Goal: Information Seeking & Learning: Learn about a topic

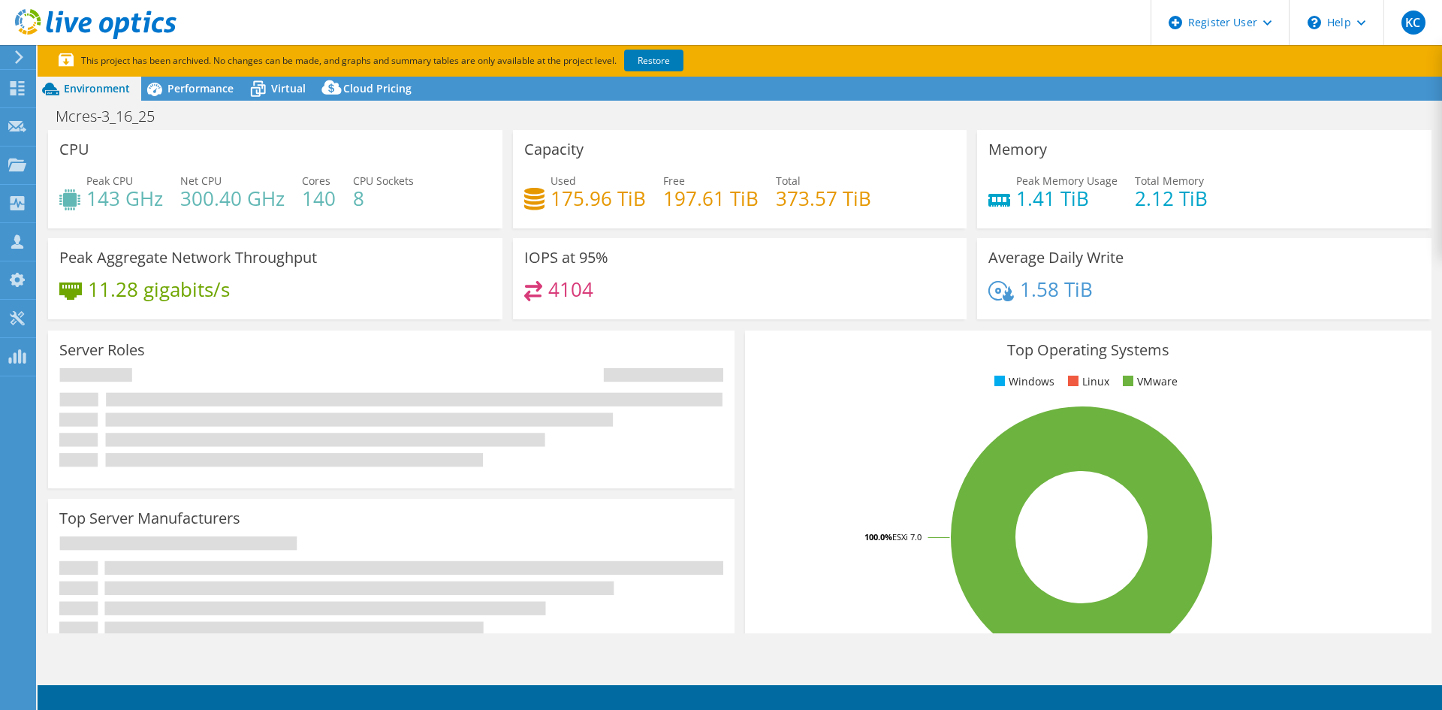
select select "USD"
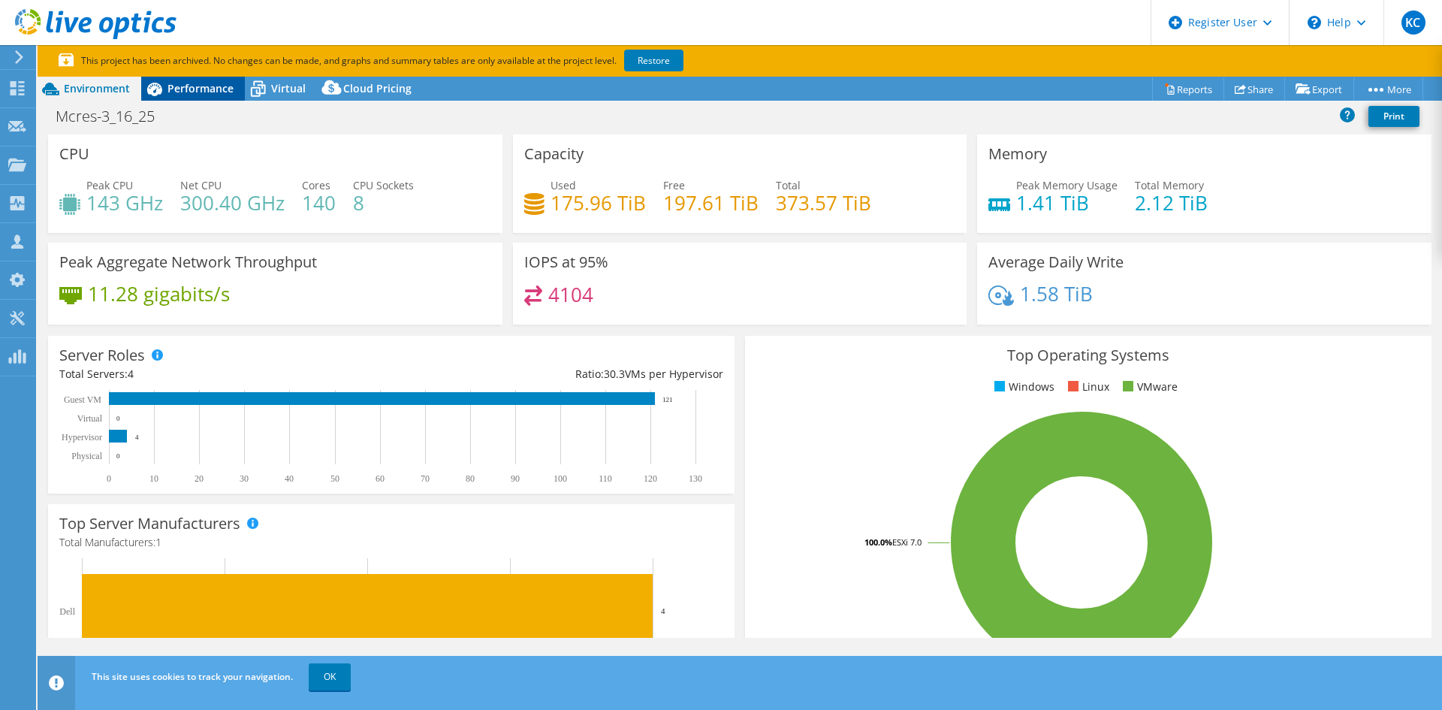
click at [189, 89] on span "Performance" at bounding box center [200, 88] width 66 height 14
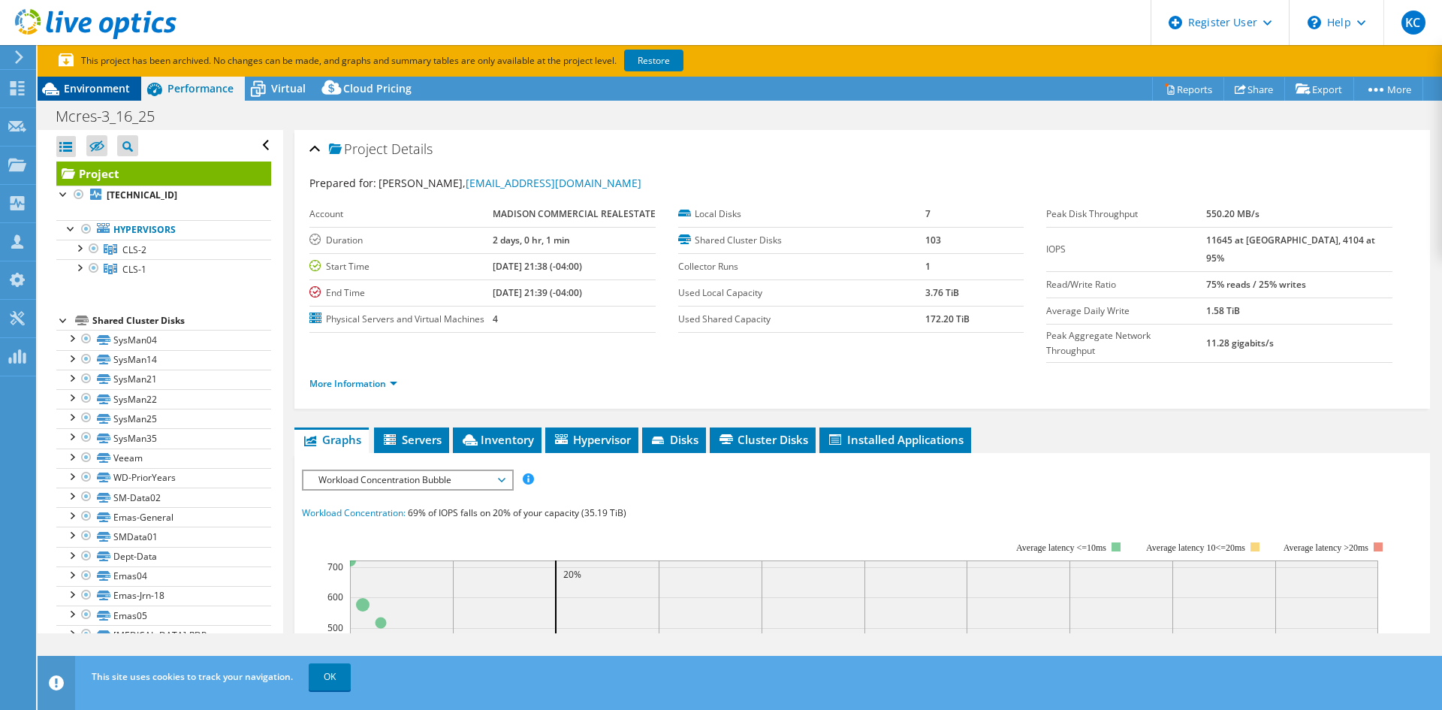
click at [113, 88] on span "Environment" at bounding box center [97, 88] width 66 height 14
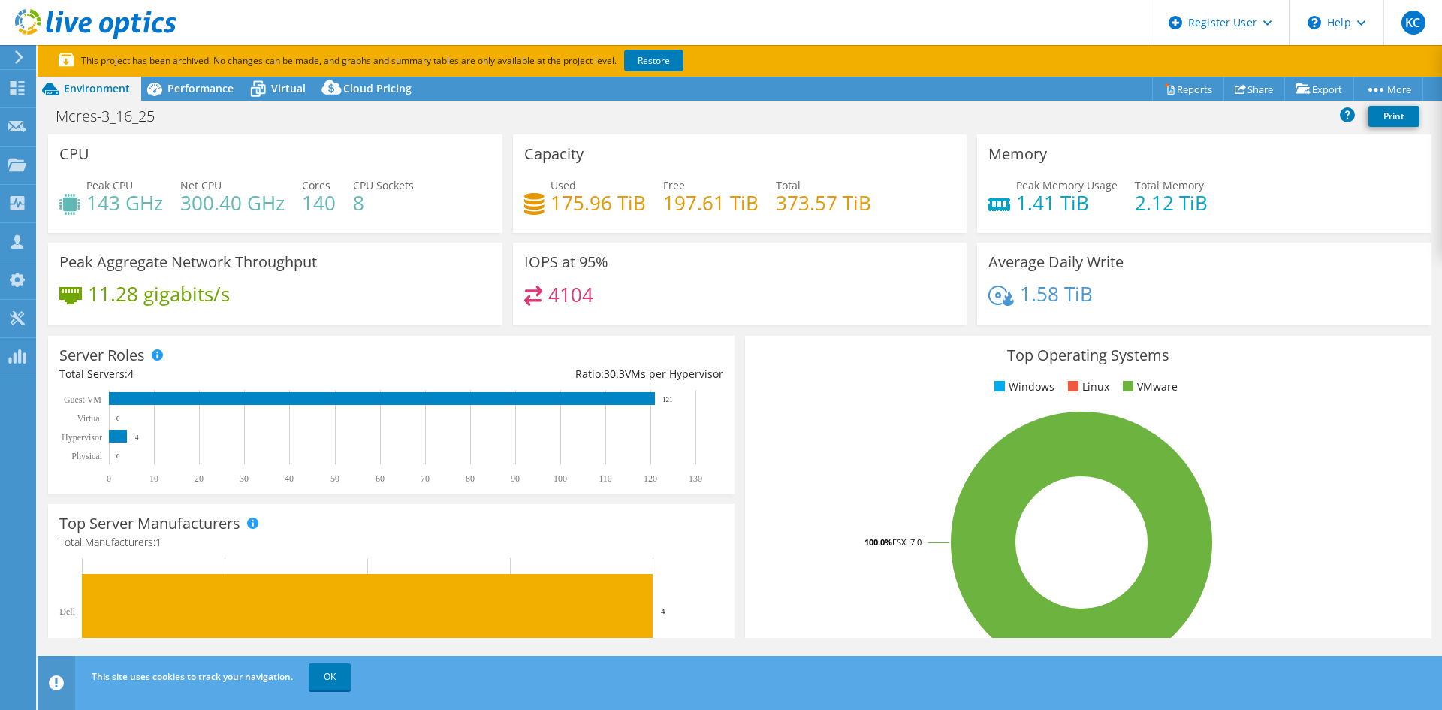
drag, startPoint x: 208, startPoint y: 94, endPoint x: 255, endPoint y: 130, distance: 58.9
click at [208, 94] on span "Performance" at bounding box center [200, 88] width 66 height 14
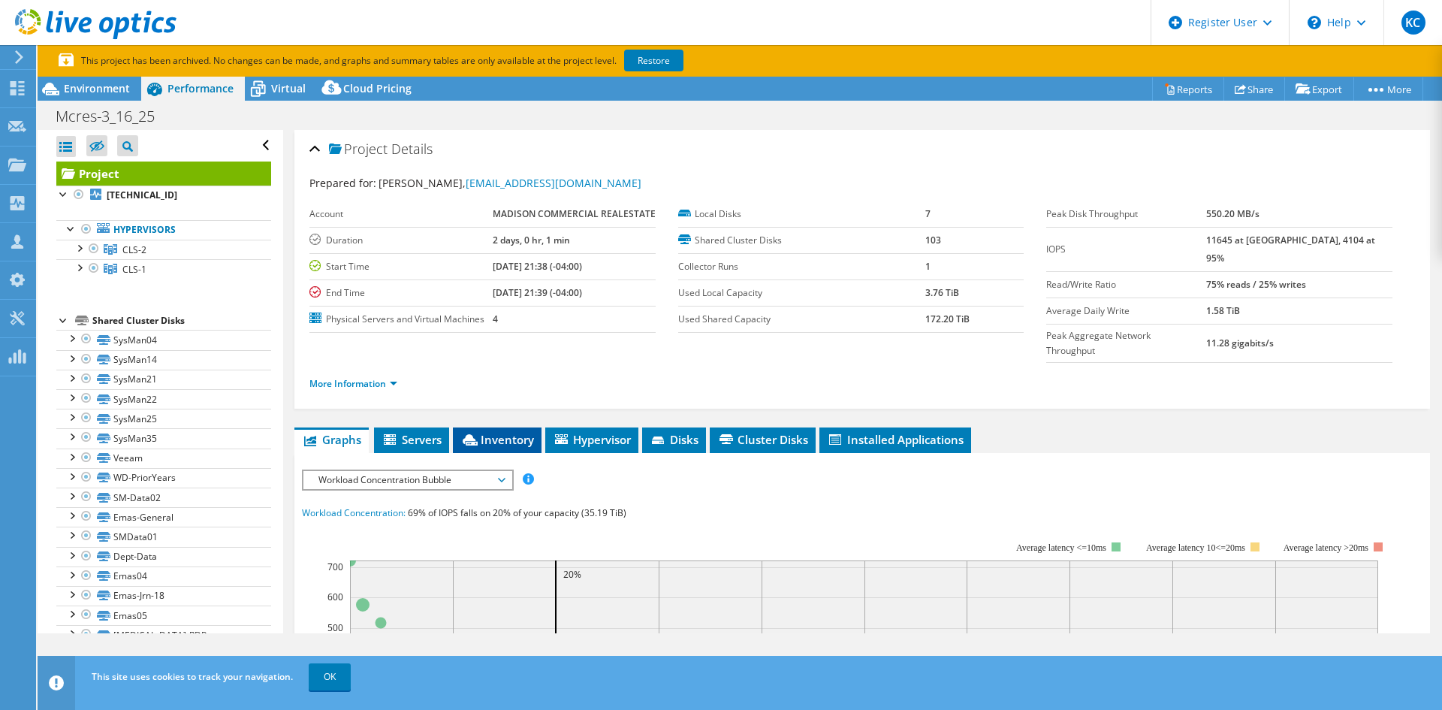
click at [483, 432] on span "Inventory" at bounding box center [497, 439] width 74 height 15
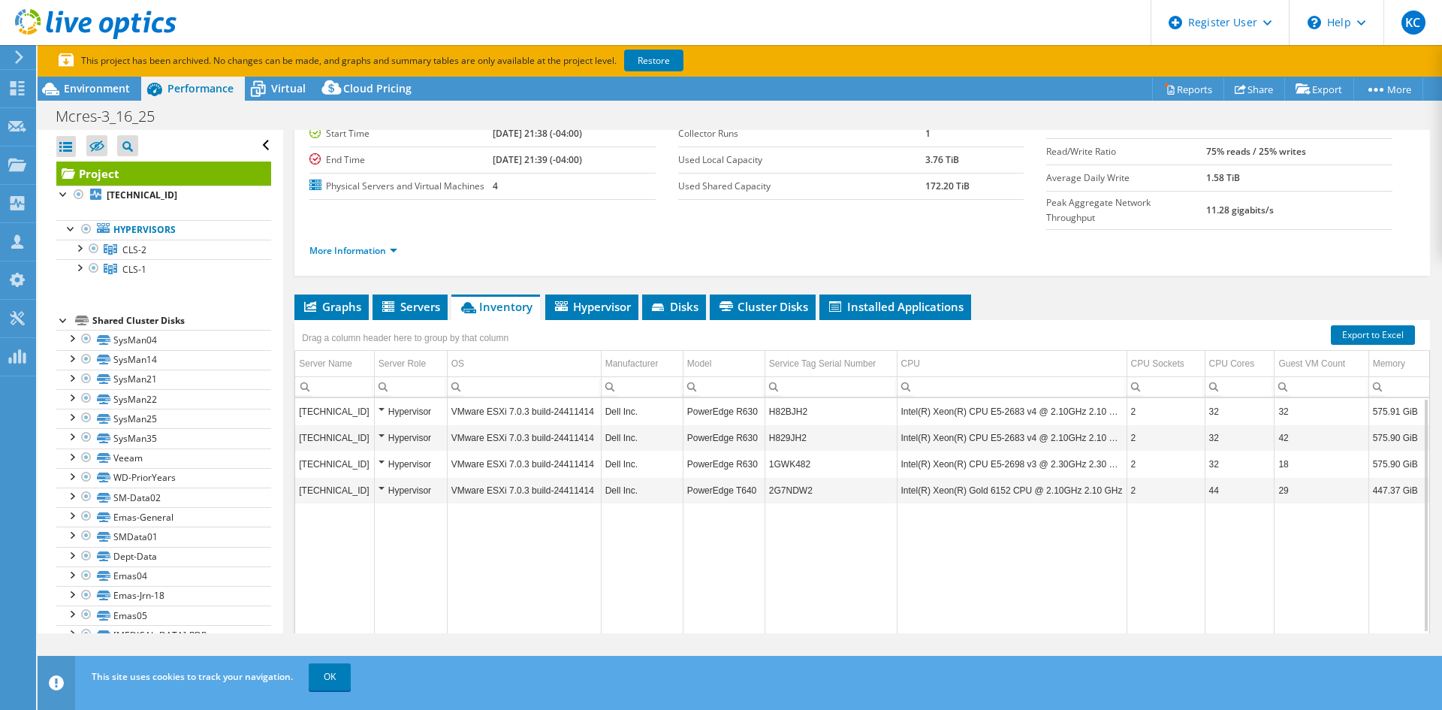
scroll to position [91, 0]
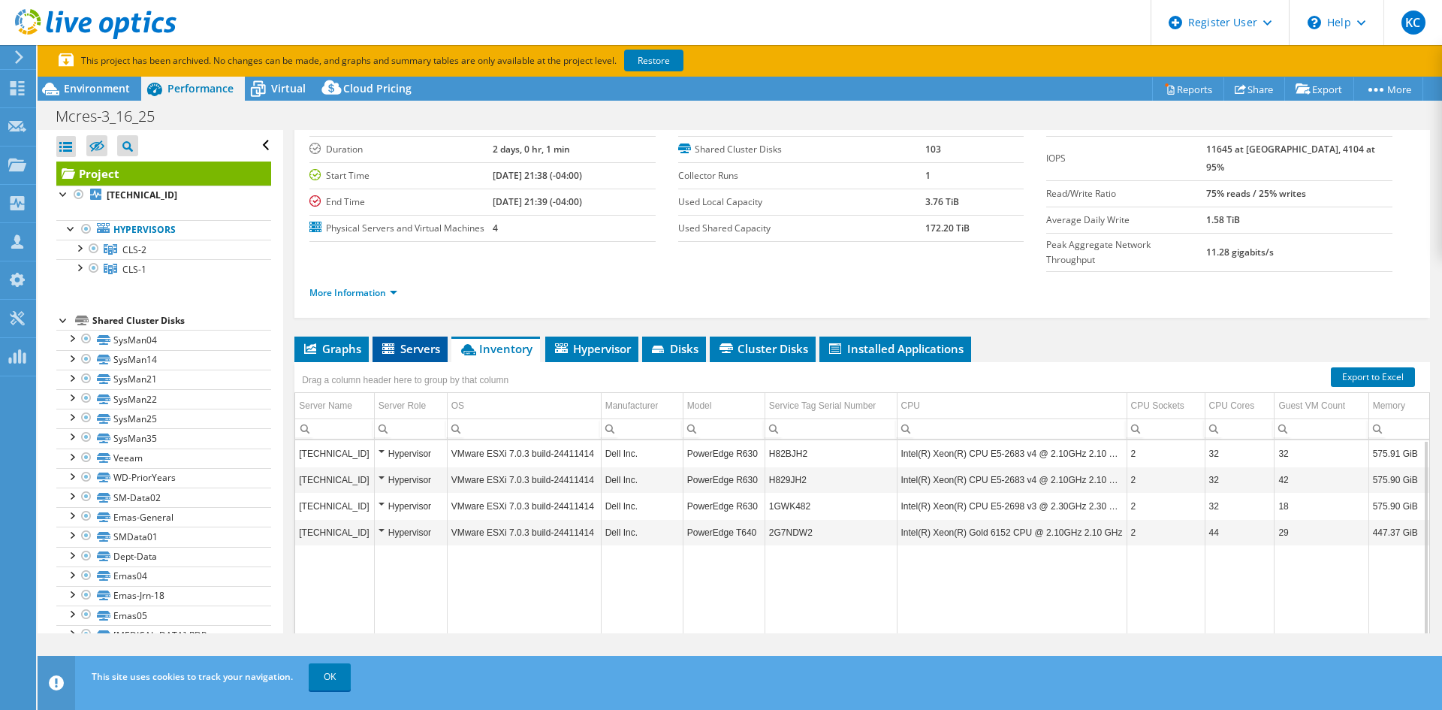
click at [407, 336] on li "Servers" at bounding box center [409, 349] width 75 height 26
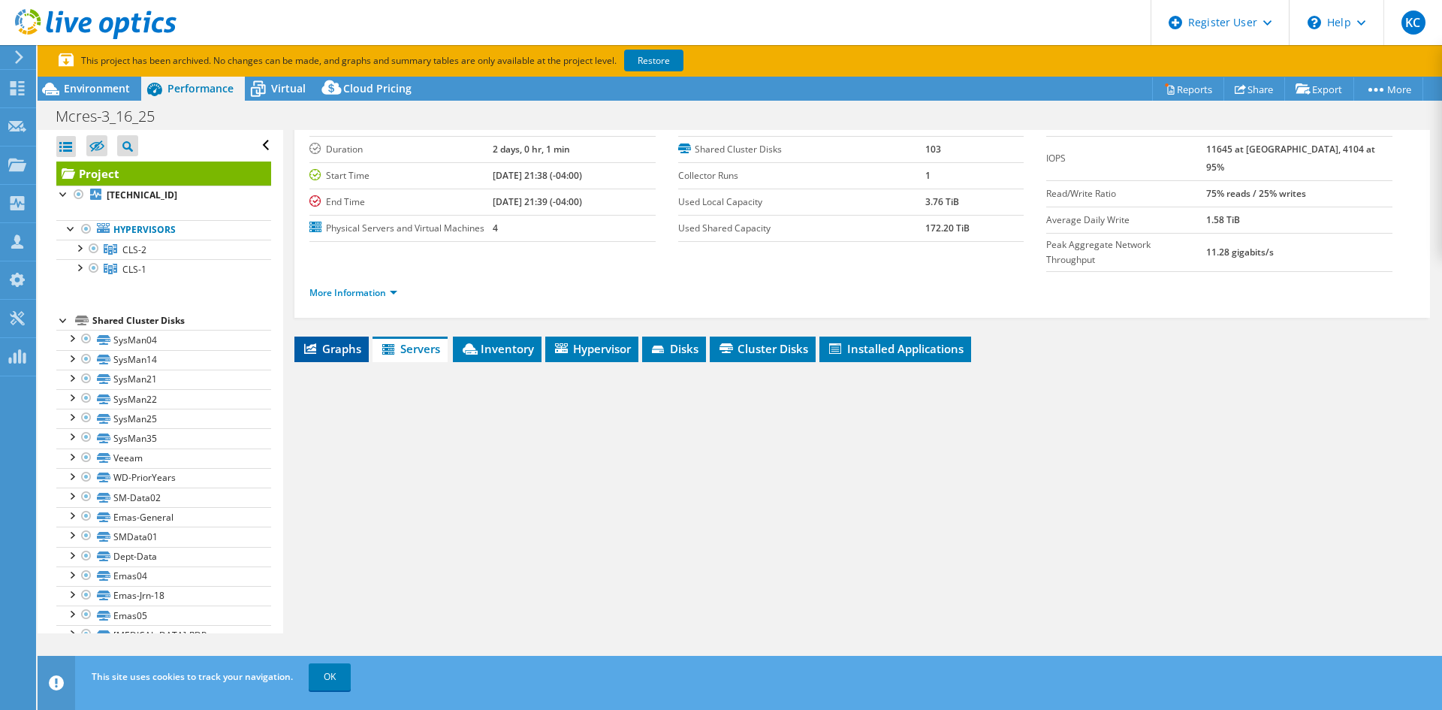
click at [348, 336] on li "Graphs" at bounding box center [331, 349] width 74 height 26
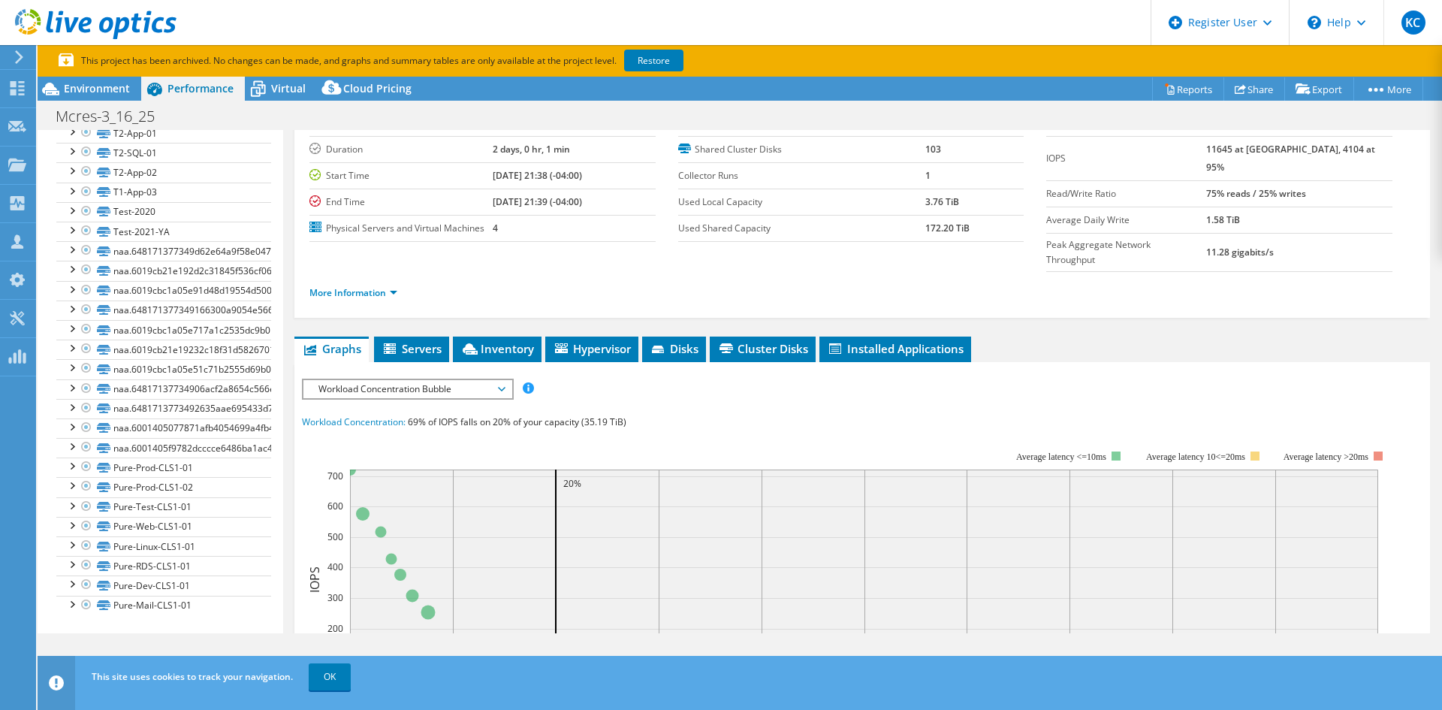
scroll to position [0, 0]
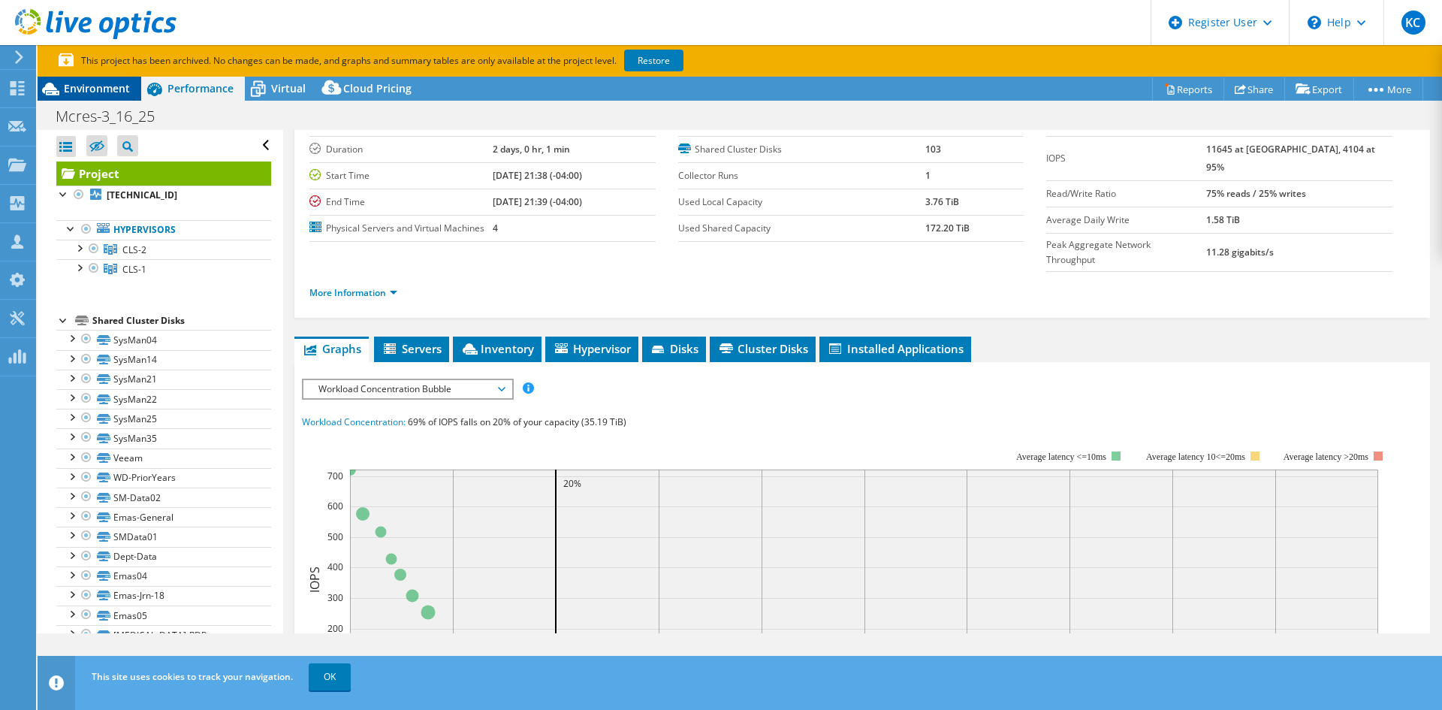
click at [97, 85] on span "Environment" at bounding box center [97, 88] width 66 height 14
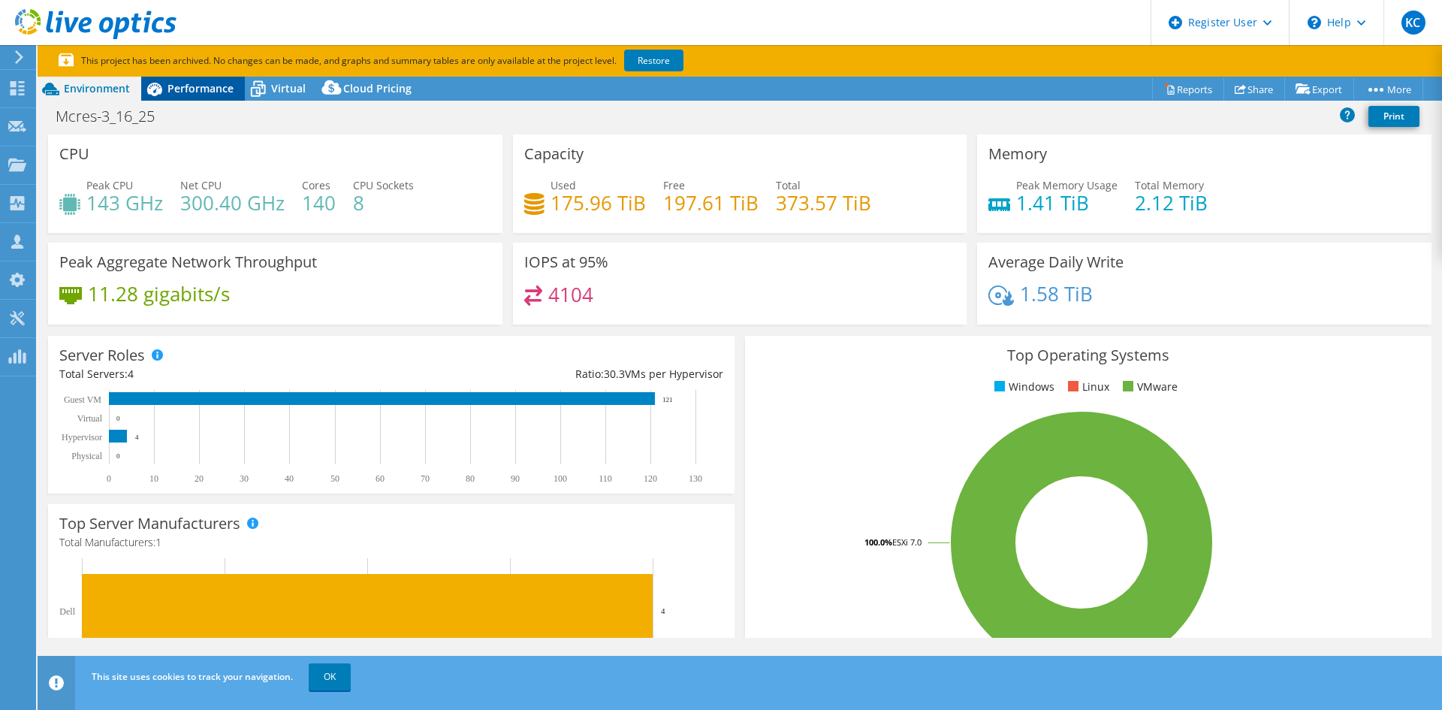
click at [219, 91] on span "Performance" at bounding box center [200, 88] width 66 height 14
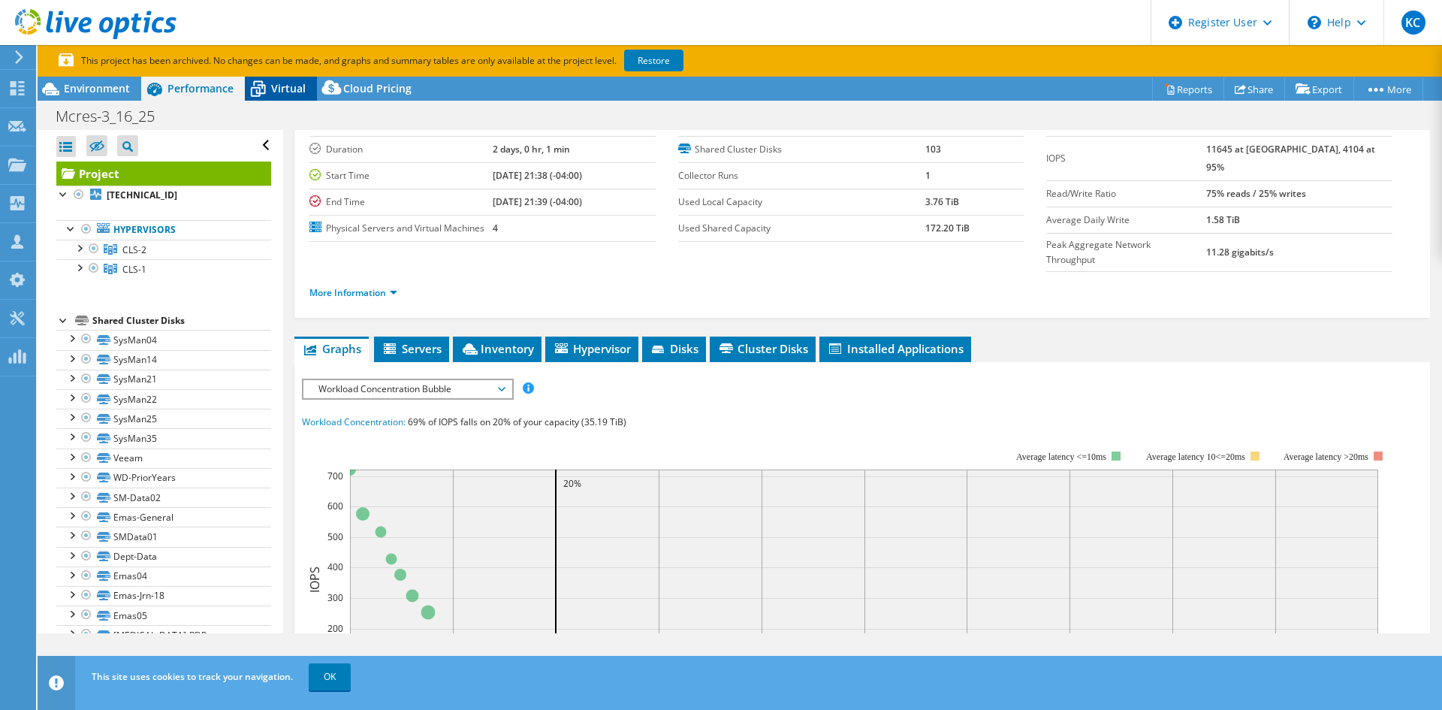
click at [294, 92] on span "Virtual" at bounding box center [288, 88] width 35 height 14
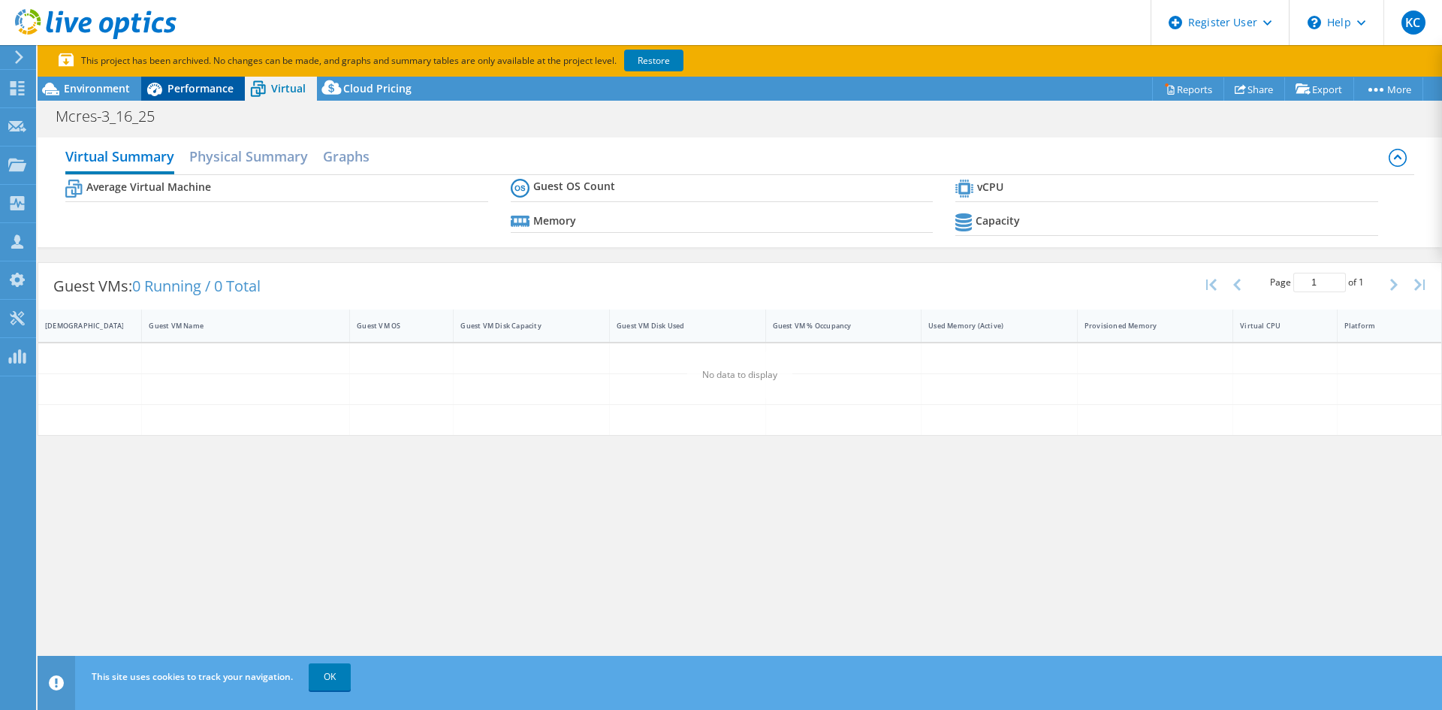
click at [237, 92] on div "Performance" at bounding box center [193, 89] width 104 height 24
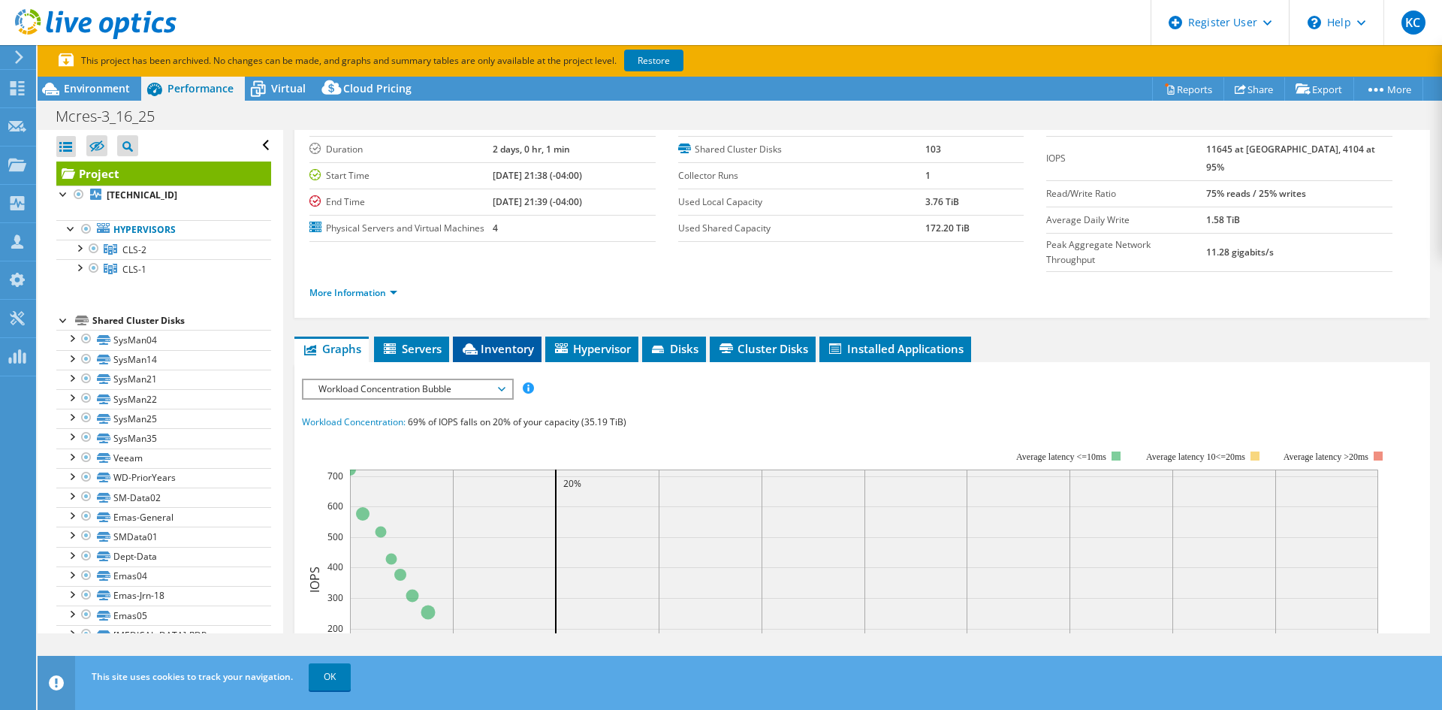
click at [519, 341] on span "Inventory" at bounding box center [497, 348] width 74 height 15
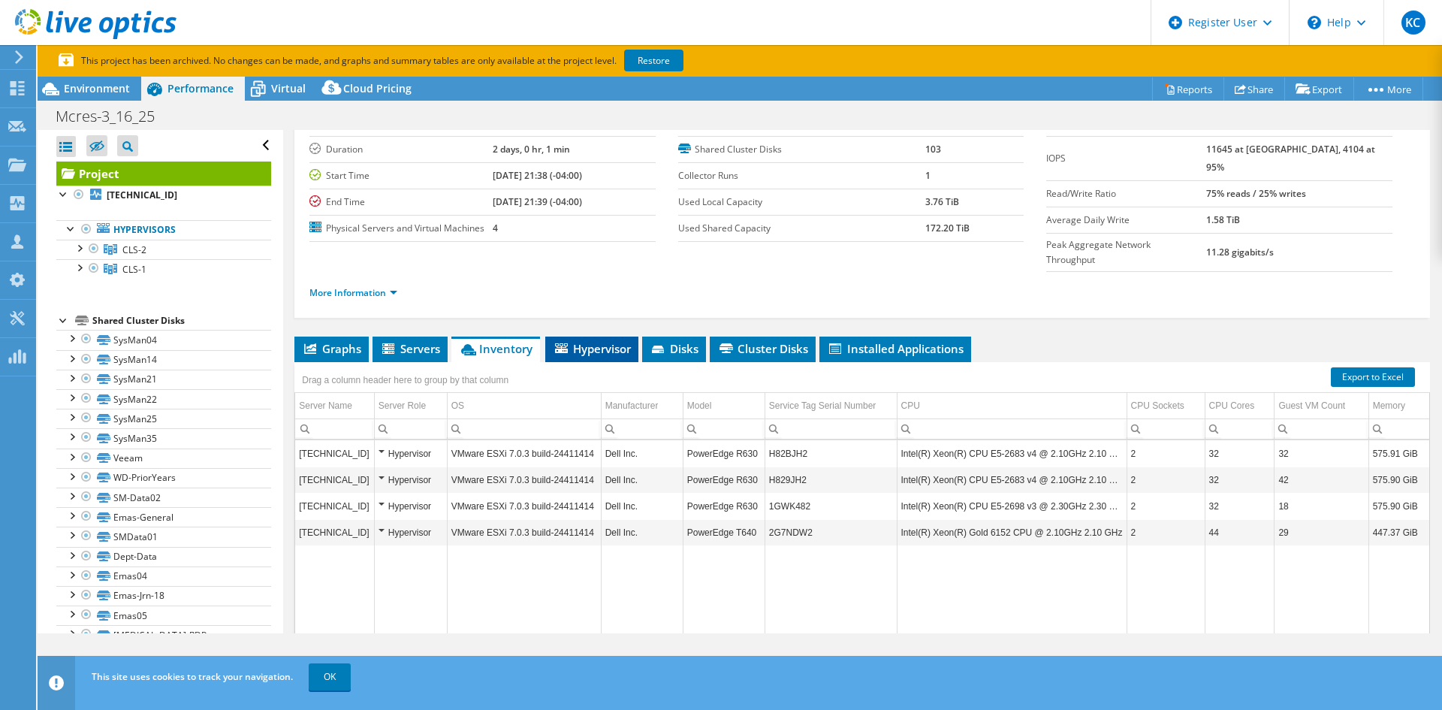
click at [598, 341] on span "Hypervisor" at bounding box center [592, 348] width 78 height 15
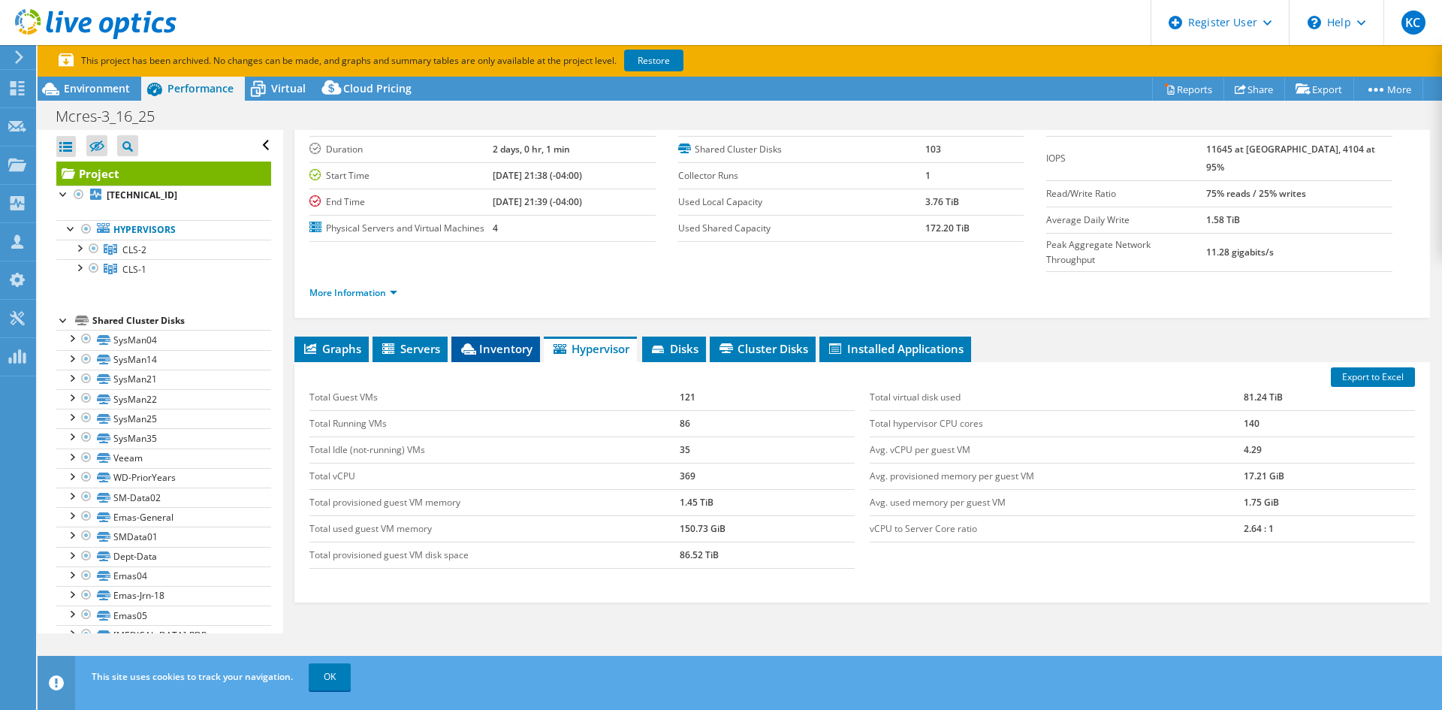
click at [501, 341] on span "Inventory" at bounding box center [496, 348] width 74 height 15
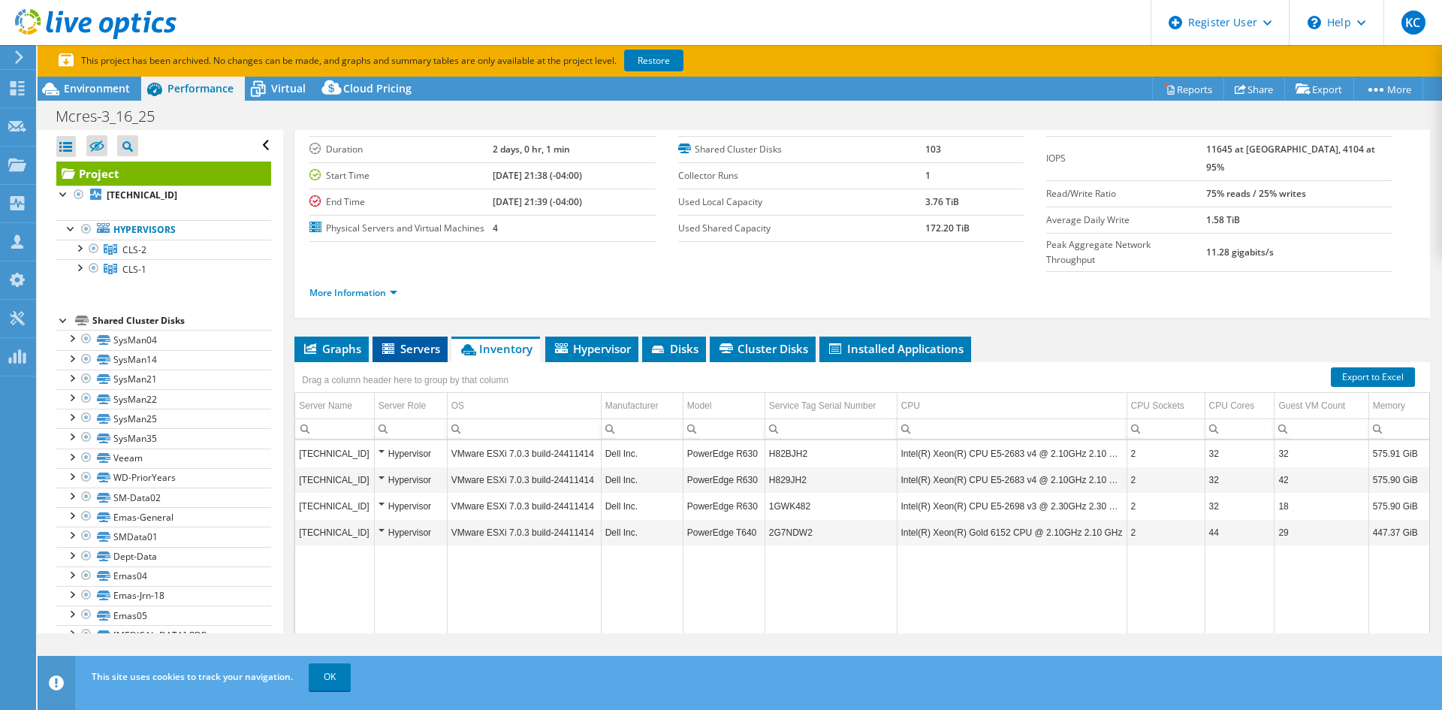
click at [415, 341] on span "Servers" at bounding box center [410, 348] width 60 height 15
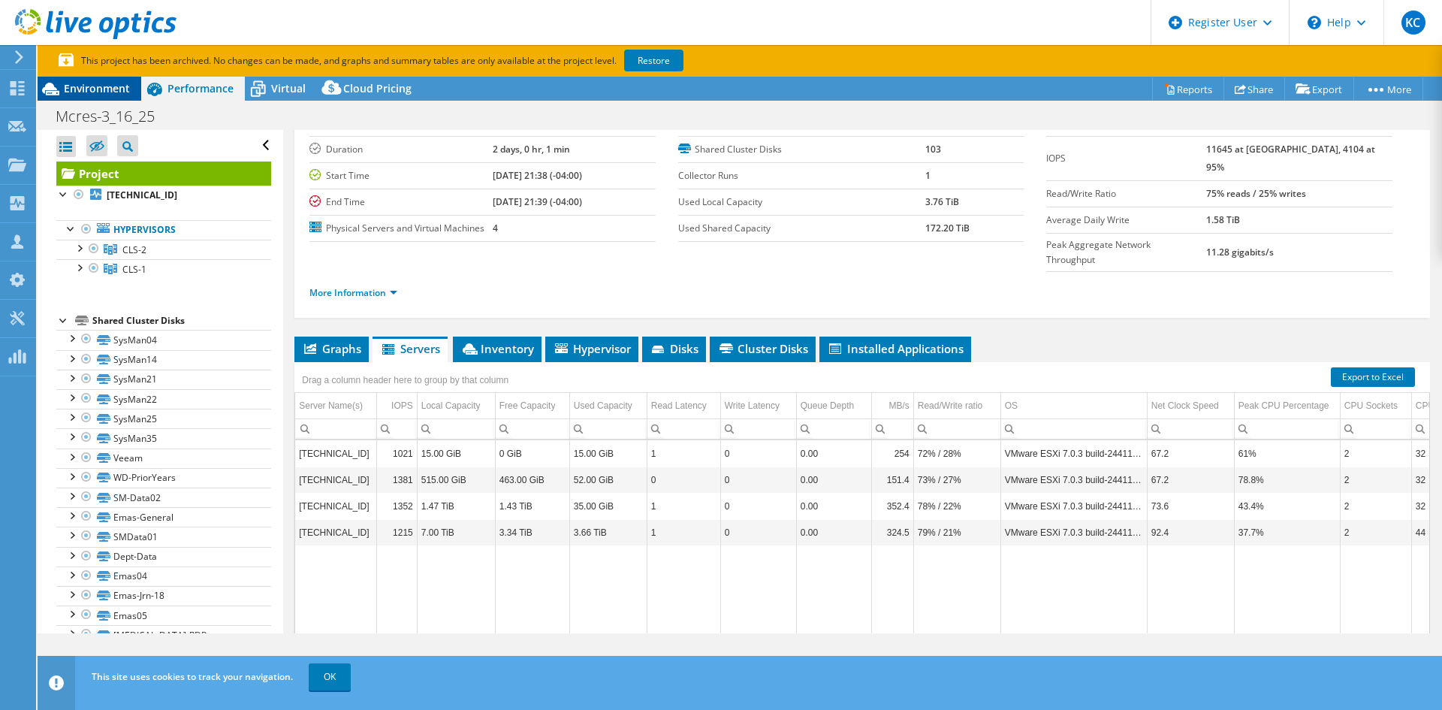
click at [89, 80] on div "Environment" at bounding box center [90, 89] width 104 height 24
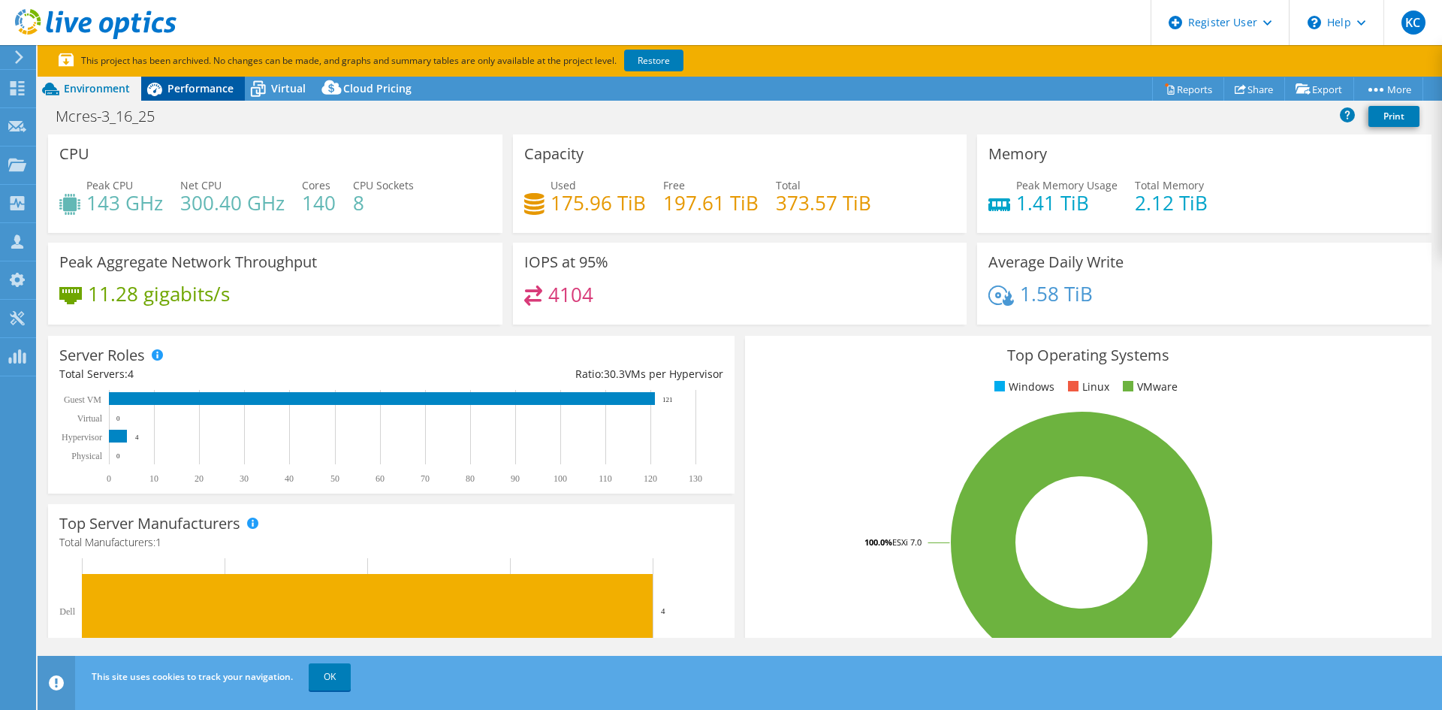
click at [202, 92] on span "Performance" at bounding box center [200, 88] width 66 height 14
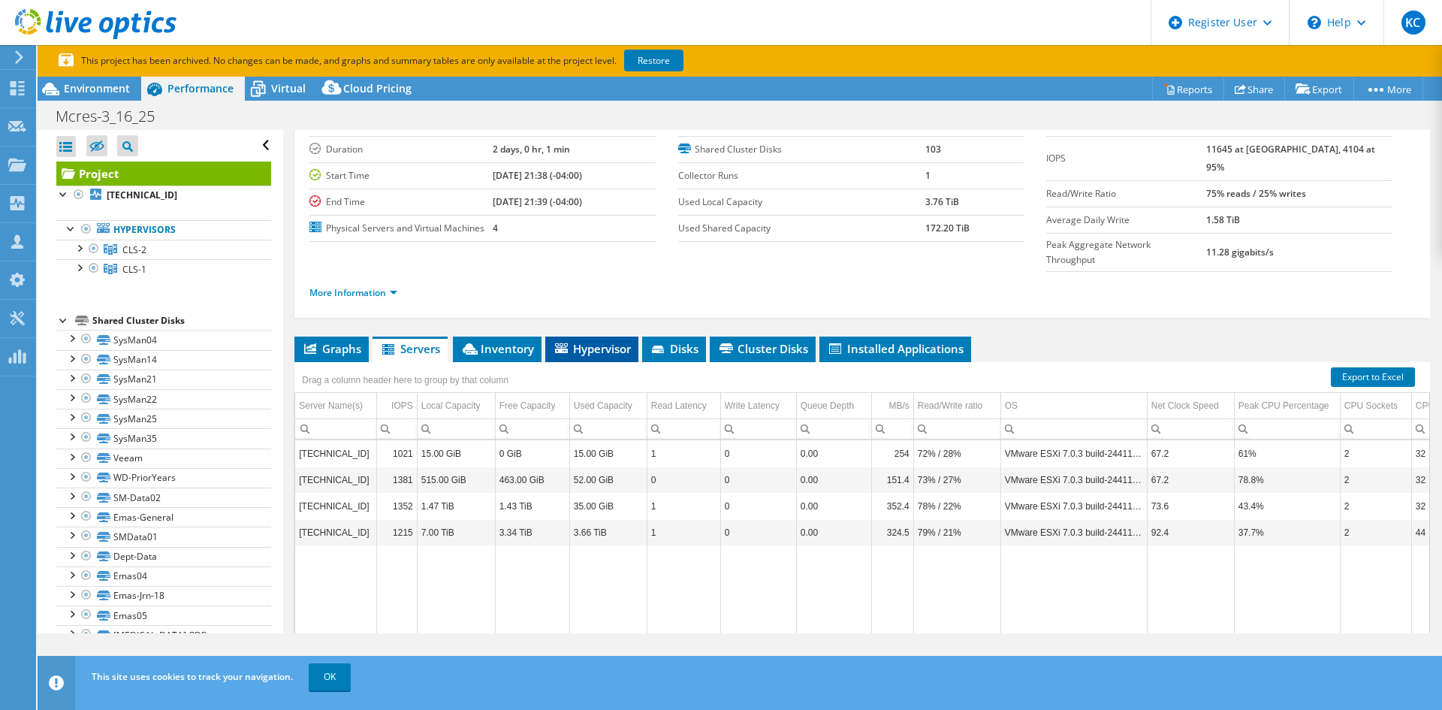
drag, startPoint x: 610, startPoint y: 309, endPoint x: 616, endPoint y: 315, distance: 8.0
click at [610, 336] on li "Hypervisor" at bounding box center [591, 349] width 93 height 26
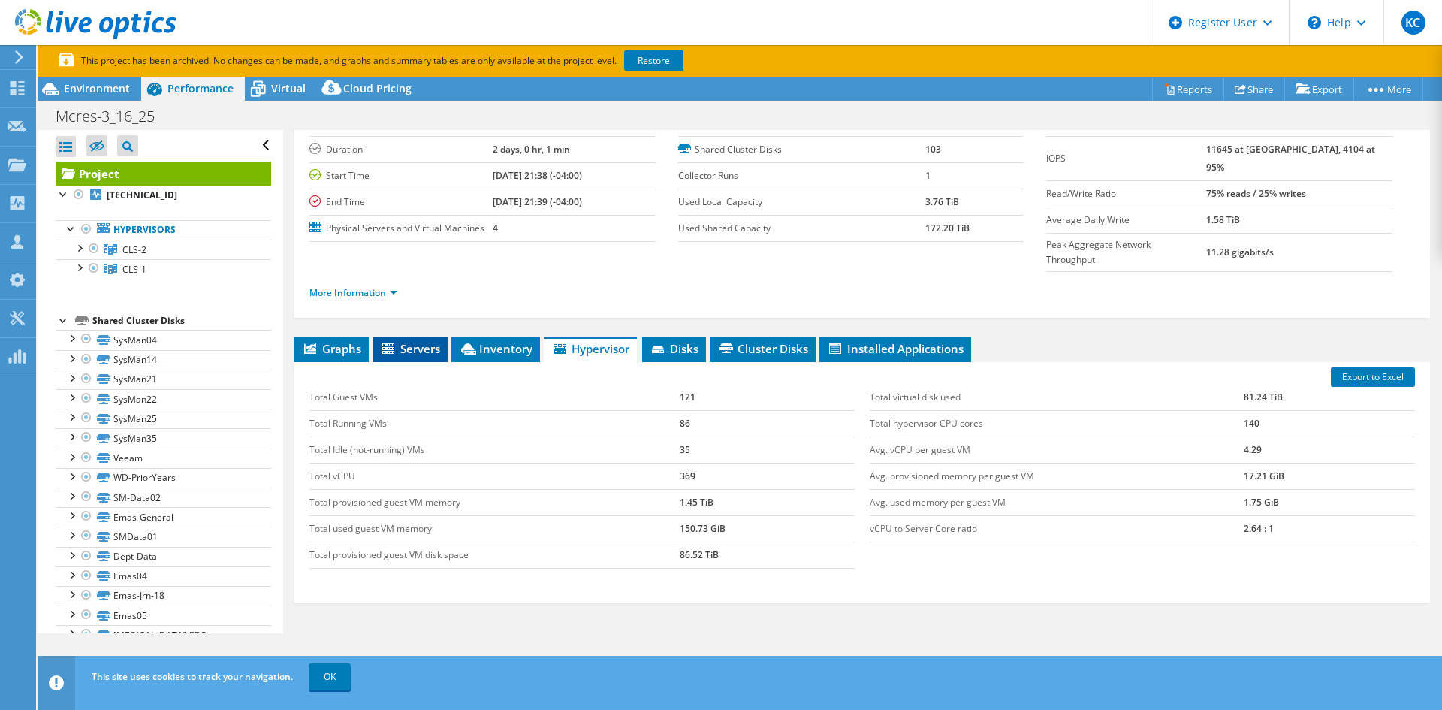
click at [429, 341] on span "Servers" at bounding box center [410, 348] width 60 height 15
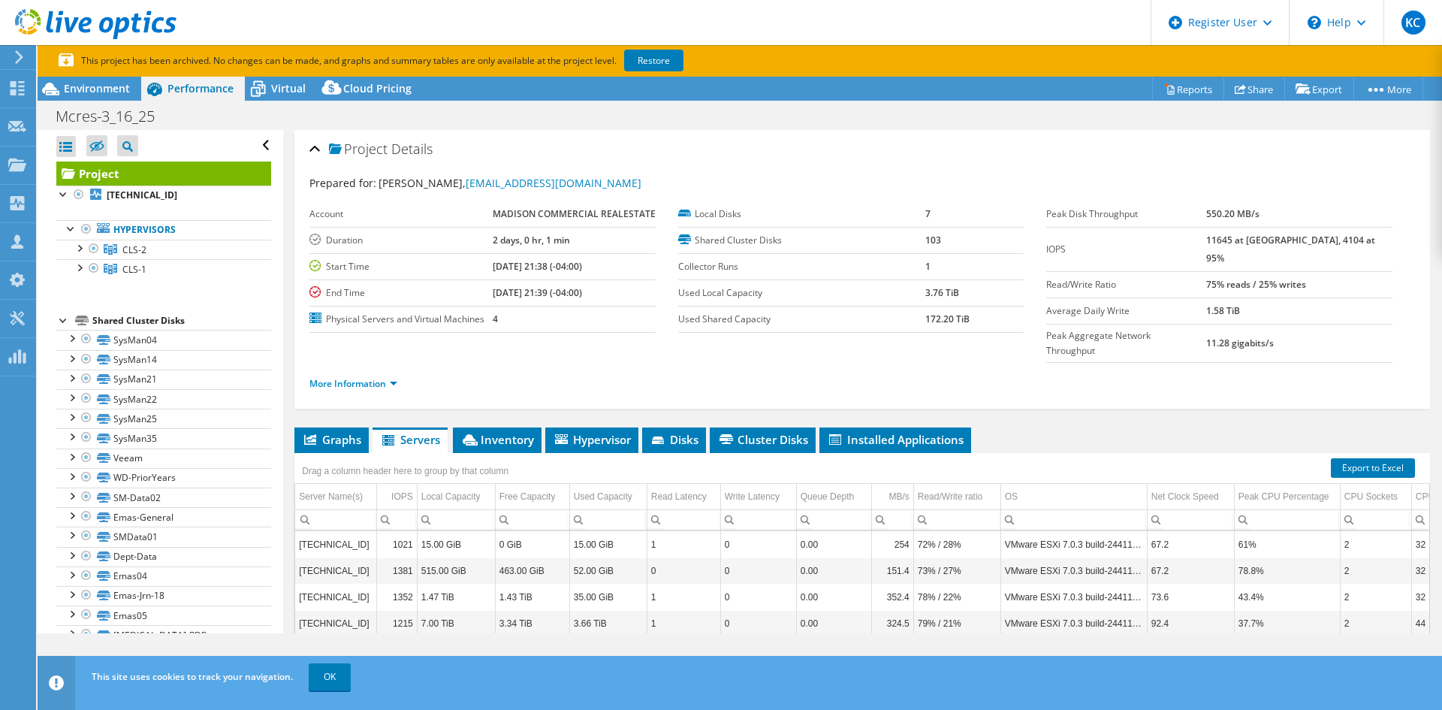
click at [61, 63] on div "This project has been archived. No changes can be made, and graphs and summary …" at bounding box center [691, 61] width 1264 height 17
click at [74, 77] on div "Environment" at bounding box center [90, 89] width 104 height 24
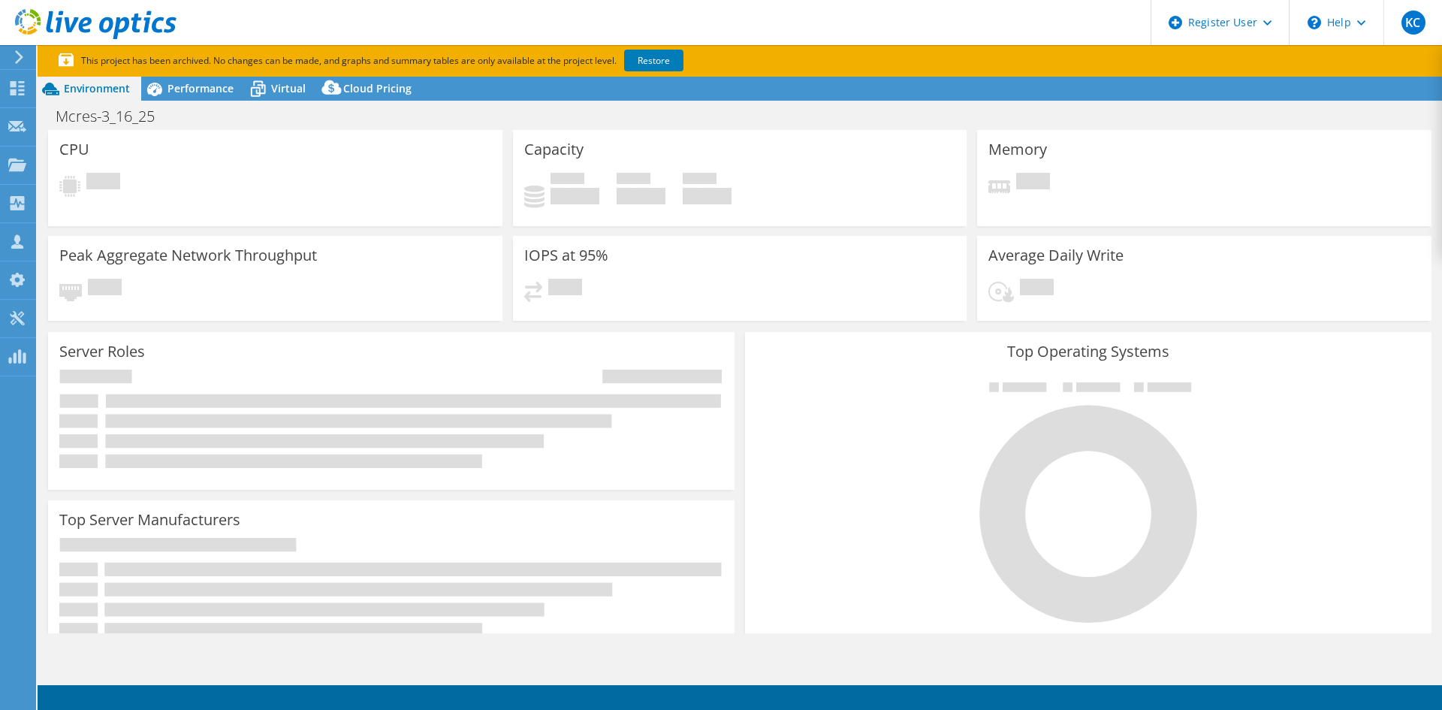
select select "USD"
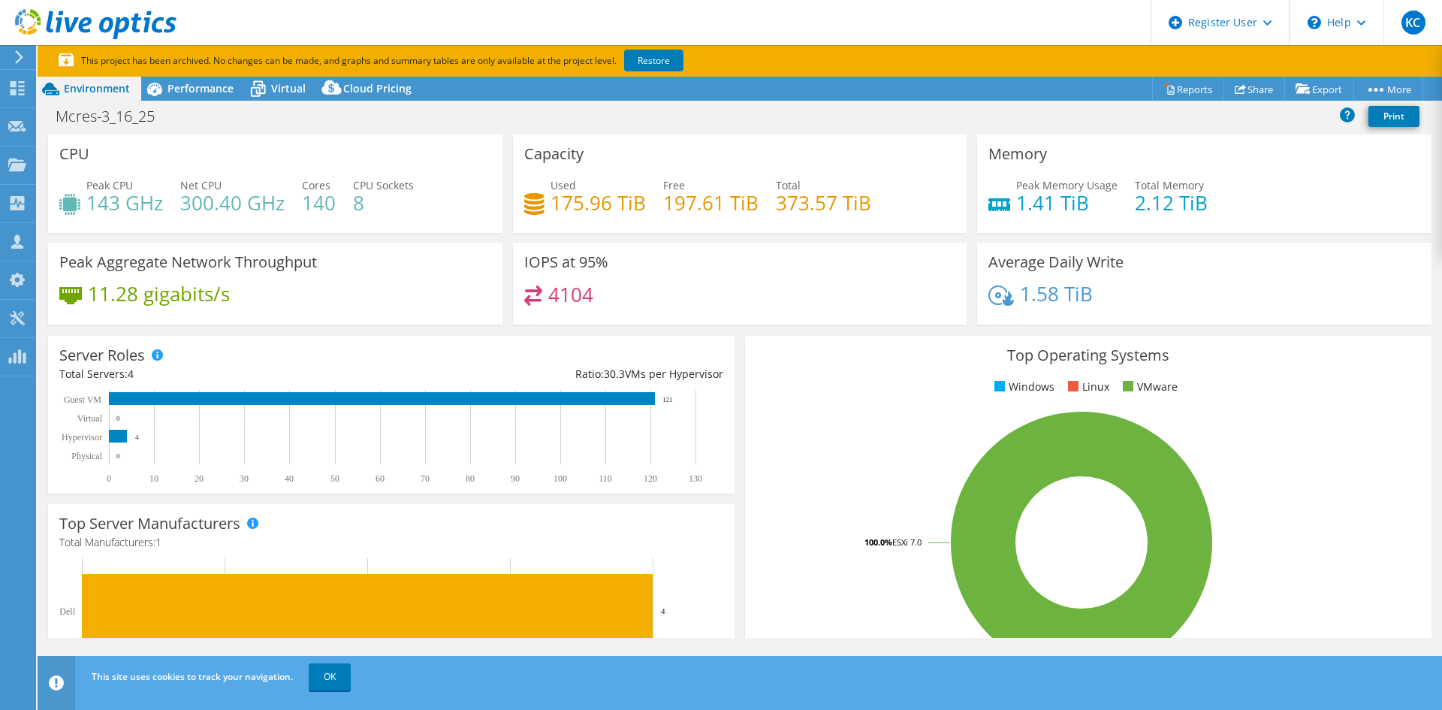
click at [224, 76] on section "This project has been archived. No changes can be made, and graphs and summary …" at bounding box center [740, 61] width 1404 height 32
click at [245, 80] on icon at bounding box center [258, 89] width 26 height 26
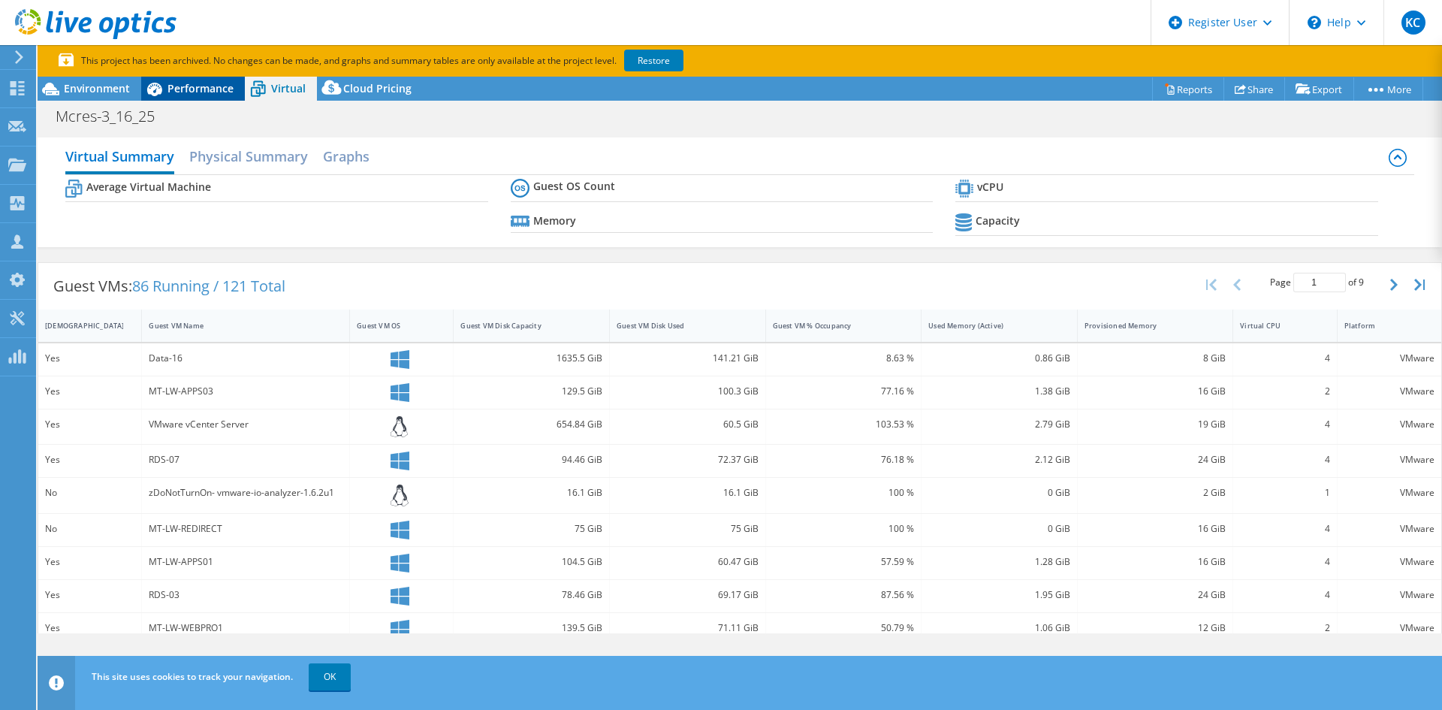
click at [242, 83] on div "Performance" at bounding box center [193, 89] width 104 height 24
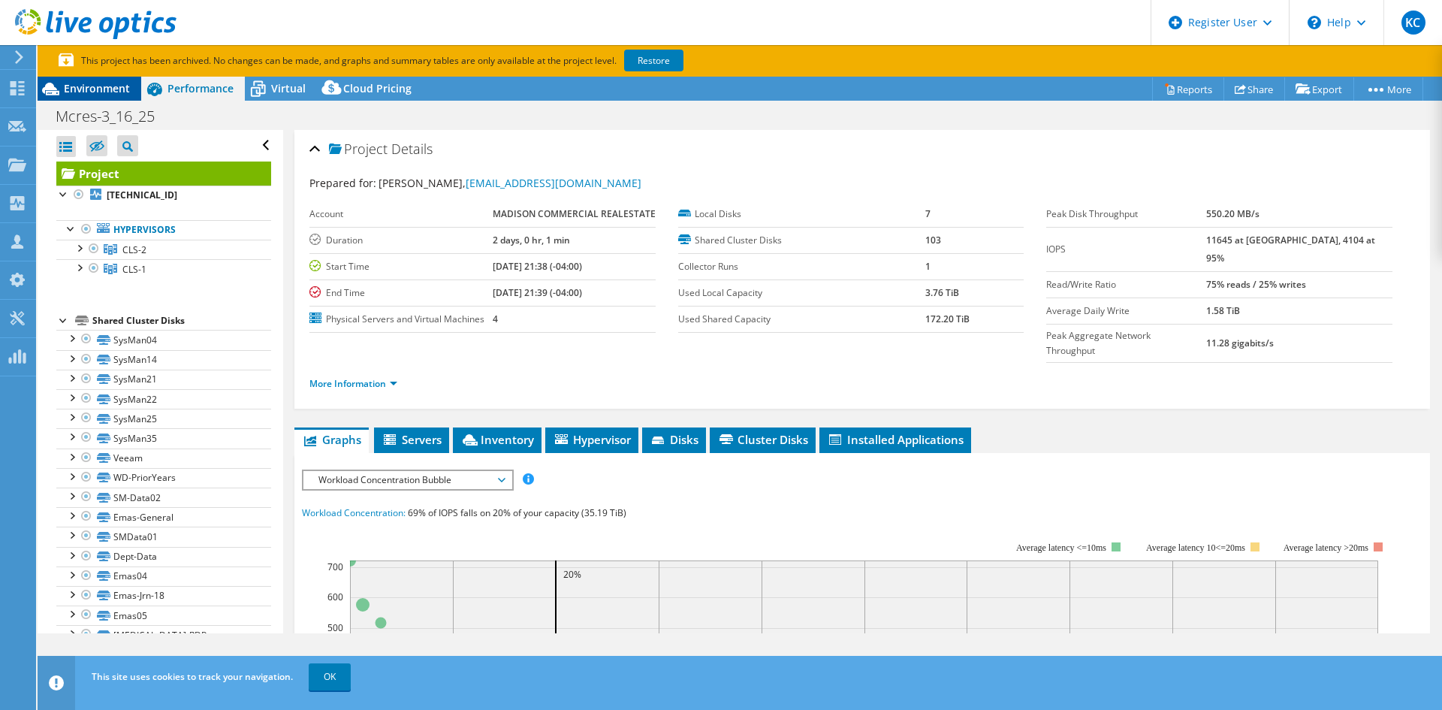
click at [86, 93] on span "Environment" at bounding box center [97, 88] width 66 height 14
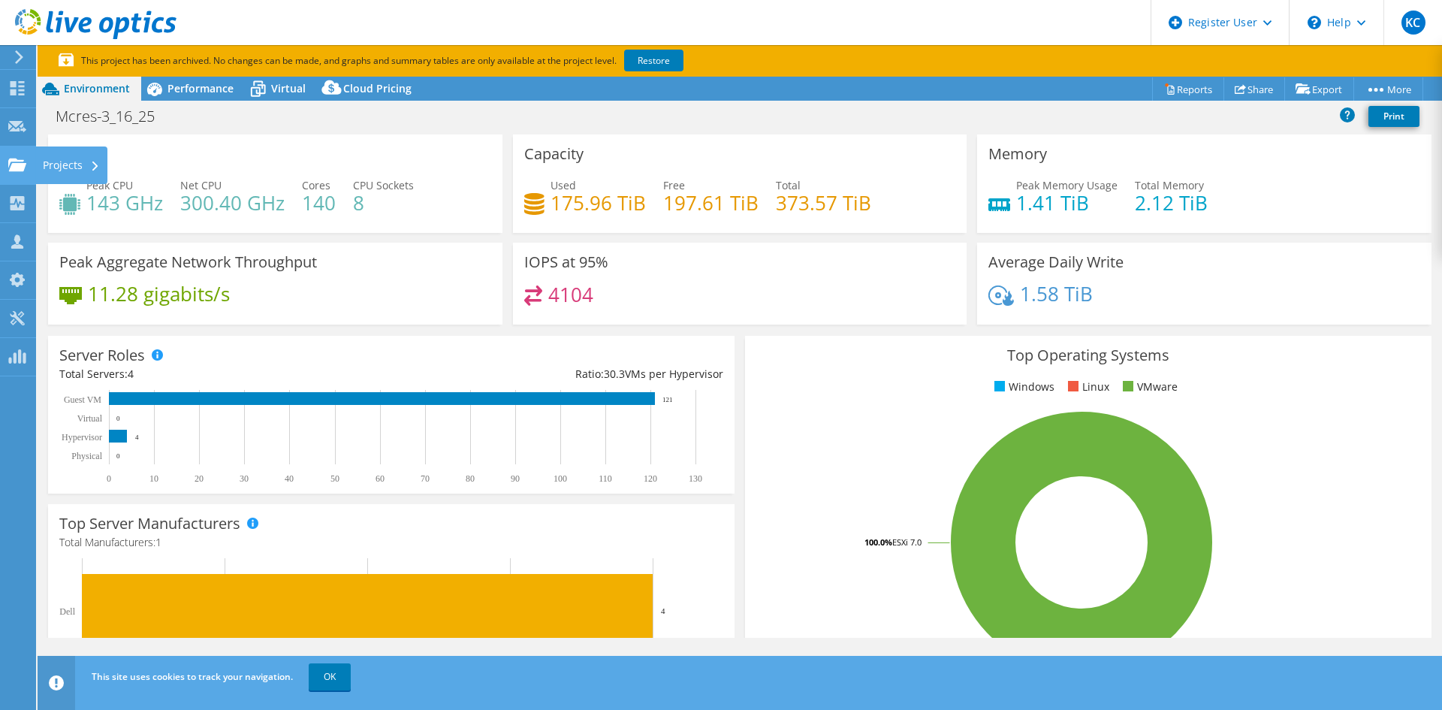
click at [20, 164] on use at bounding box center [17, 164] width 18 height 13
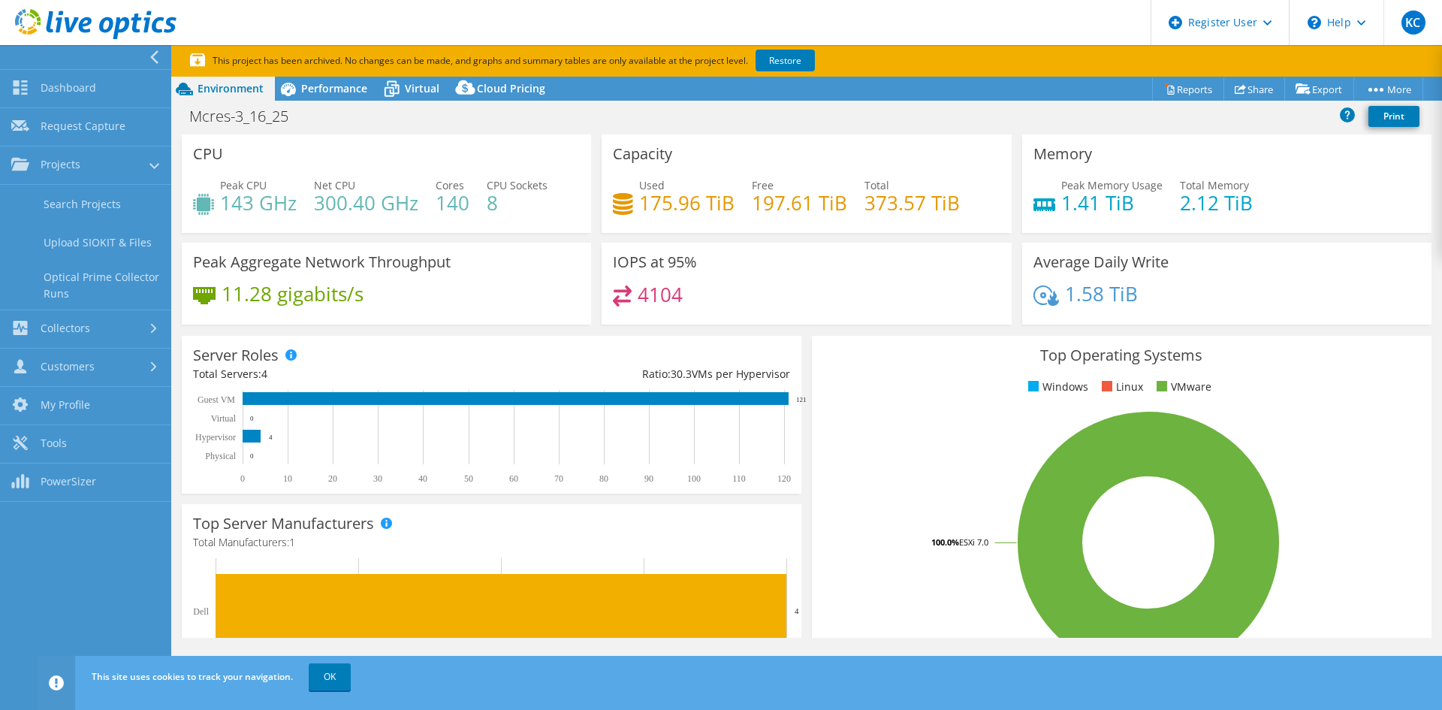
click at [156, 51] on icon at bounding box center [154, 57] width 11 height 14
